Goal: Task Accomplishment & Management: Use online tool/utility

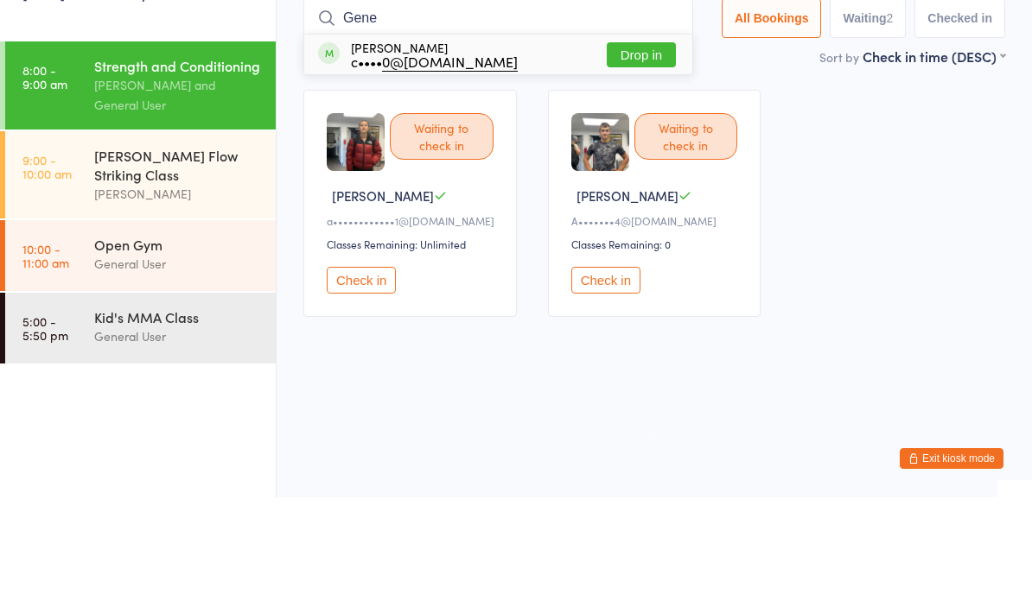
type input "Gene"
click at [642, 158] on button "Drop in" at bounding box center [641, 170] width 69 height 25
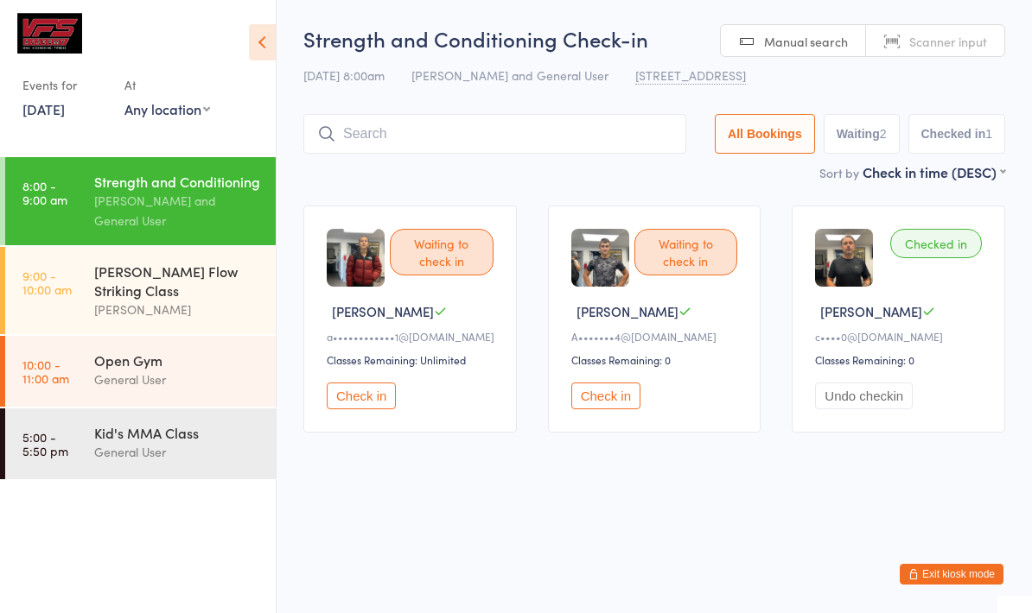
click at [158, 307] on div "[PERSON_NAME]" at bounding box center [177, 310] width 167 height 20
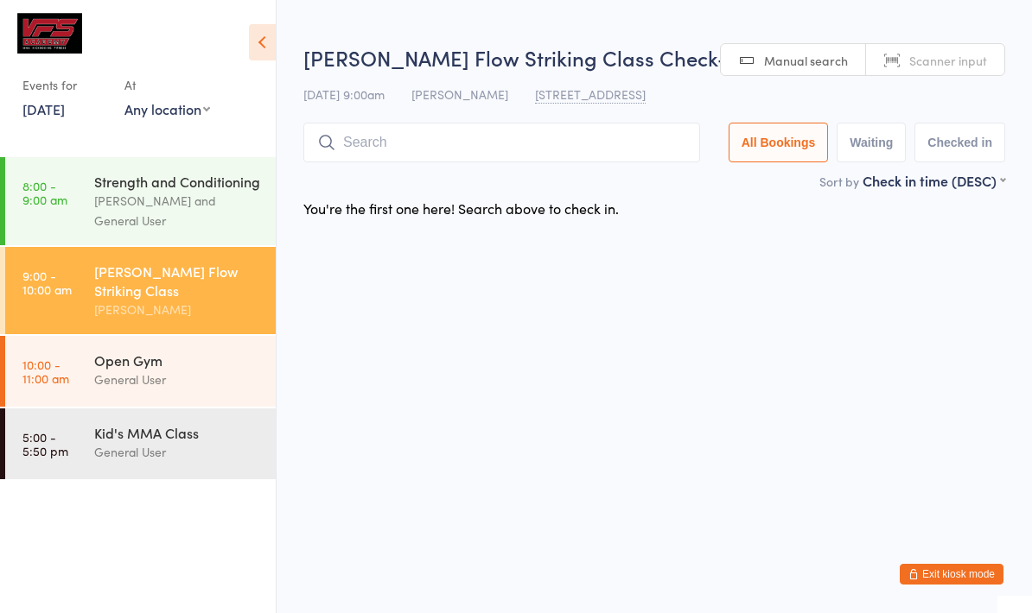
click at [426, 132] on input "search" at bounding box center [501, 143] width 397 height 40
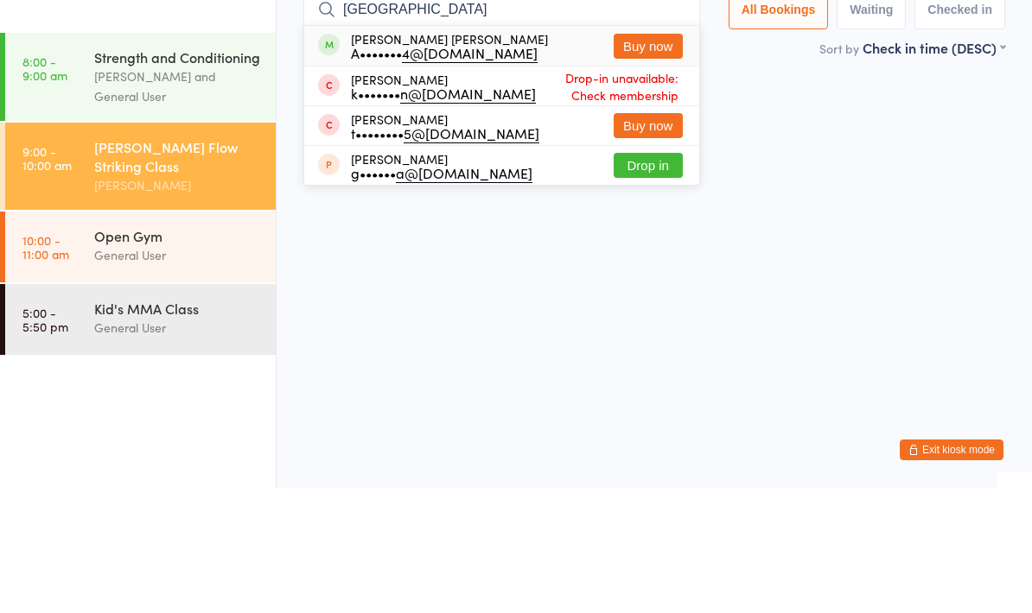
type input "[GEOGRAPHIC_DATA]"
click at [375, 156] on div "[PERSON_NAME] [PERSON_NAME] A••••••• 4@[DOMAIN_NAME]" at bounding box center [449, 170] width 197 height 28
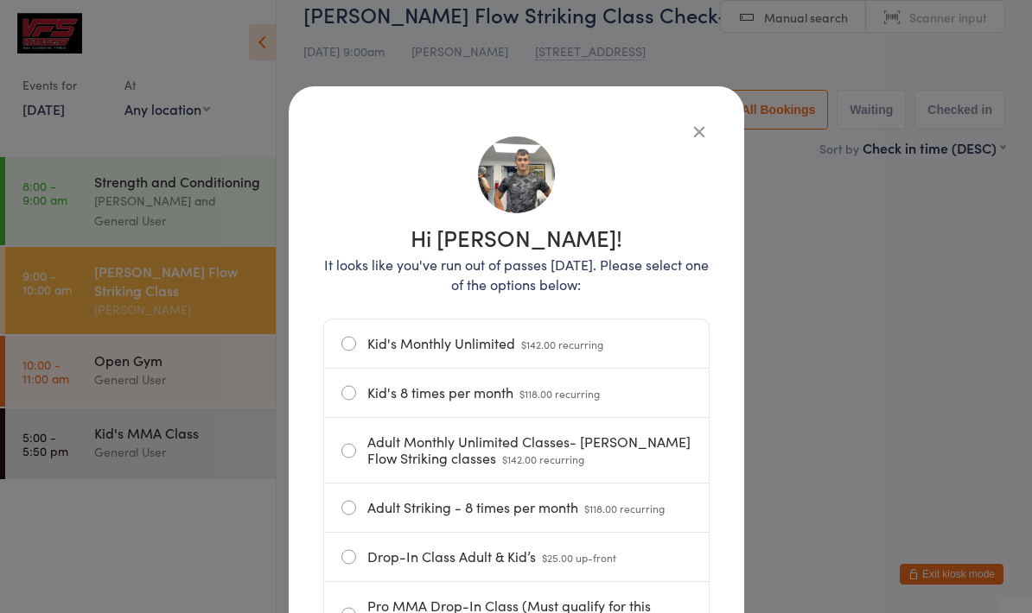
click at [696, 122] on icon "button" at bounding box center [699, 131] width 19 height 19
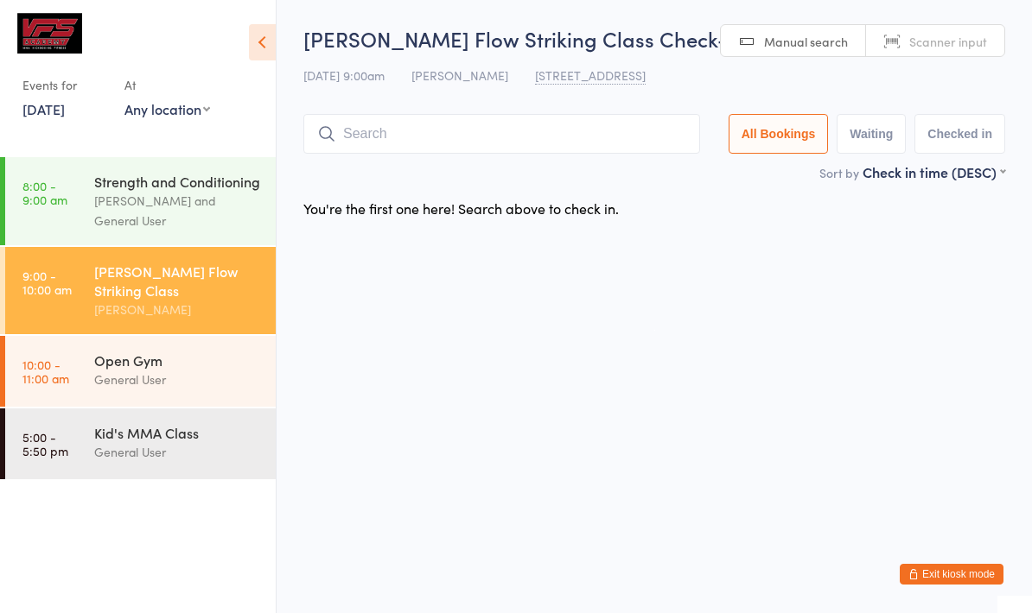
click at [430, 134] on input "search" at bounding box center [501, 134] width 397 height 40
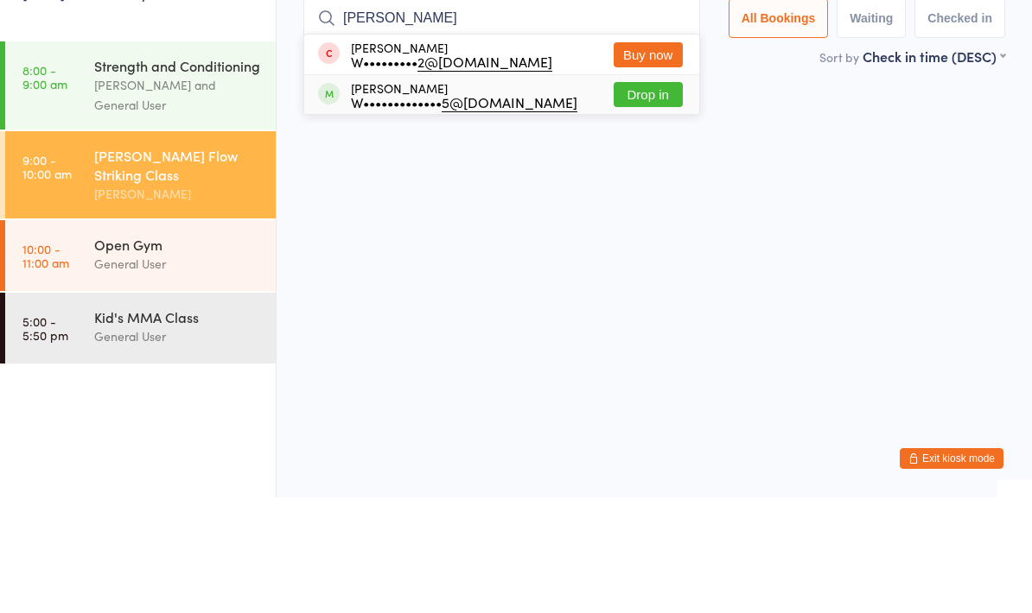
type input "[PERSON_NAME]"
click at [466, 211] on div "W••••••••••••• 5@[DOMAIN_NAME]" at bounding box center [464, 218] width 226 height 14
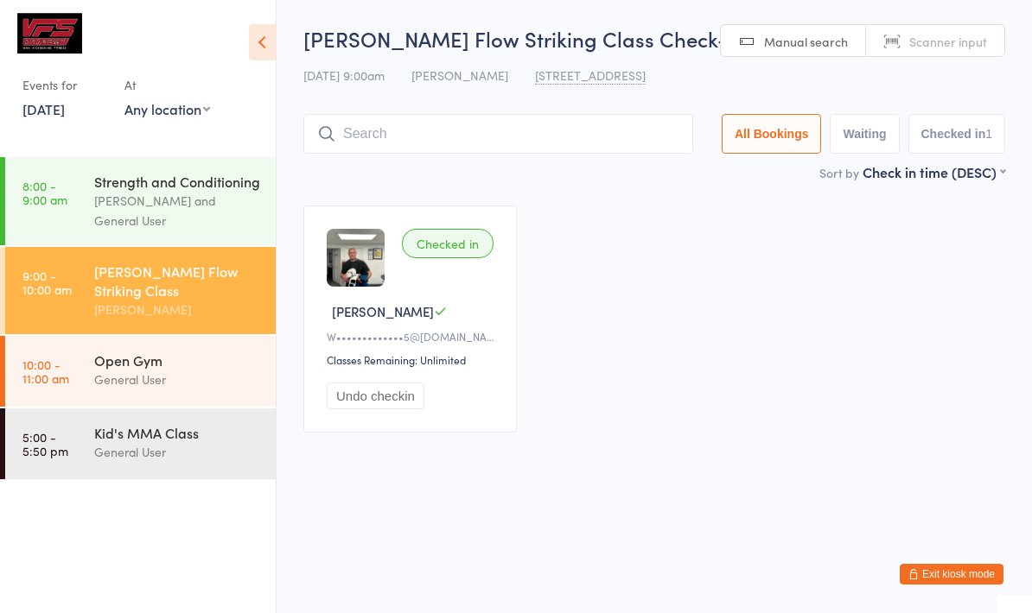
click at [416, 118] on input "search" at bounding box center [498, 134] width 390 height 40
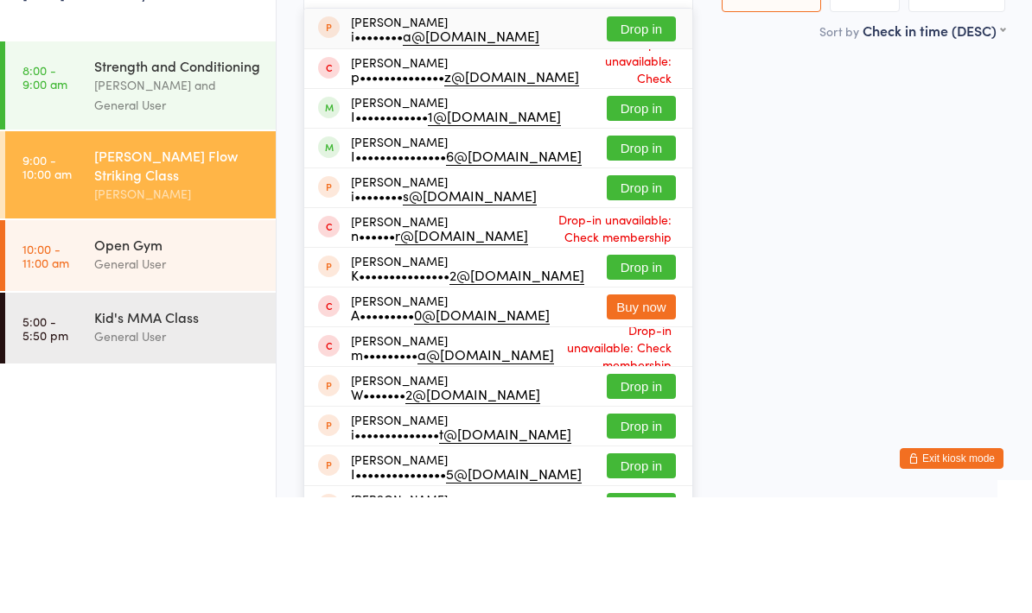
type input "[DEMOGRAPHIC_DATA]"
click at [394, 225] on div "I•••••••••••• 1@[DOMAIN_NAME]" at bounding box center [456, 232] width 210 height 14
